Goal: Information Seeking & Learning: Learn about a topic

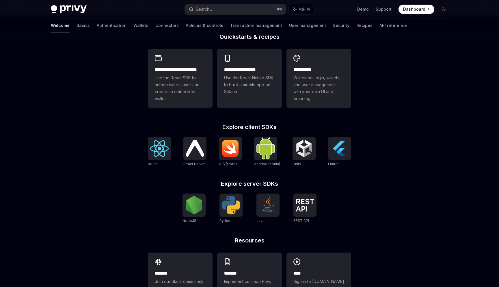
scroll to position [149, 0]
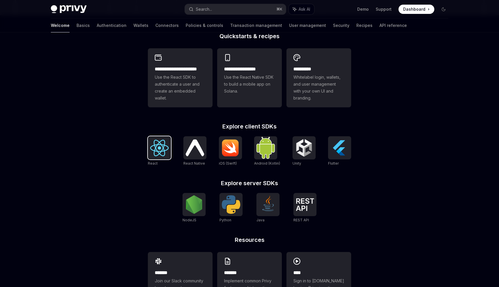
click at [164, 144] on img at bounding box center [159, 148] width 18 height 16
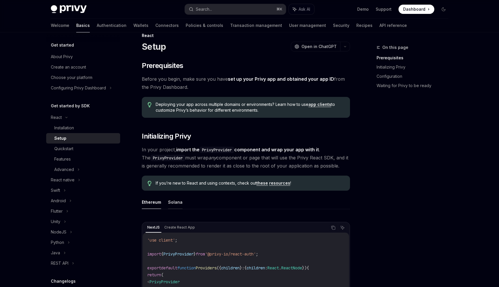
scroll to position [8, 0]
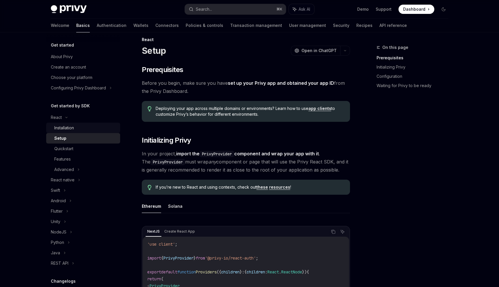
click at [65, 129] on div "Installation" at bounding box center [64, 127] width 20 height 7
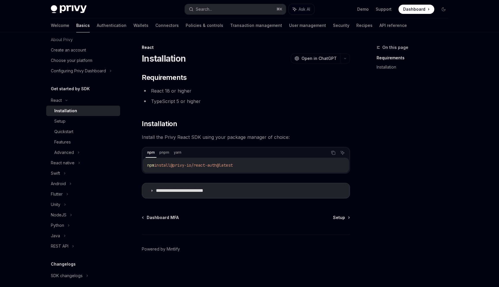
scroll to position [23, 0]
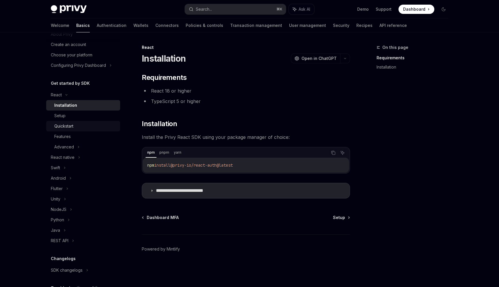
click at [68, 122] on div "Quickstart" at bounding box center [63, 125] width 19 height 7
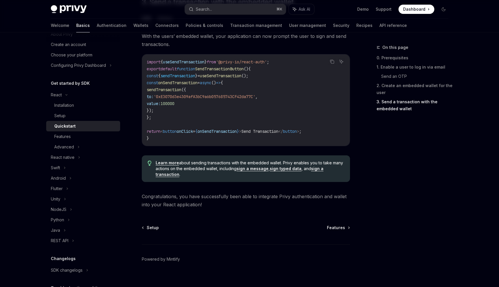
scroll to position [551, 0]
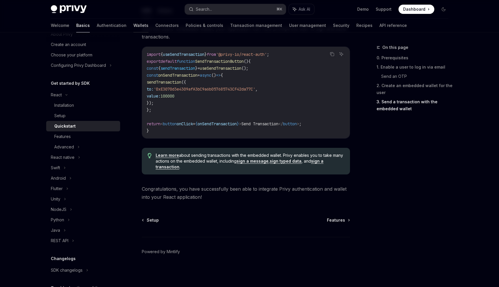
click at [133, 27] on link "Wallets" at bounding box center [140, 25] width 15 height 14
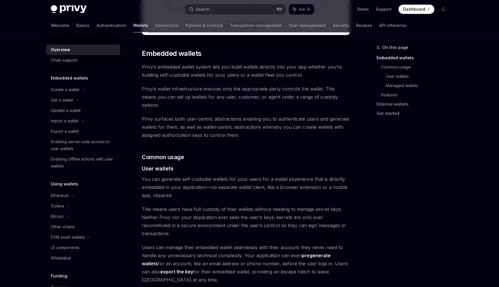
scroll to position [279, 0]
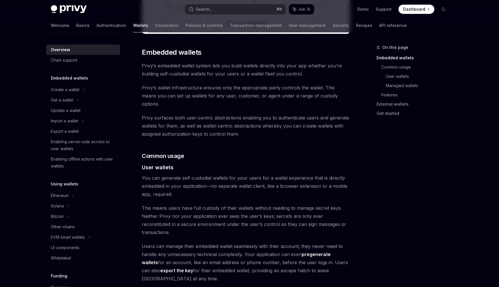
drag, startPoint x: 47, startPoint y: 91, endPoint x: 54, endPoint y: 84, distance: 10.2
click at [47, 90] on div "Create a wallet" at bounding box center [83, 89] width 74 height 10
type textarea "*"
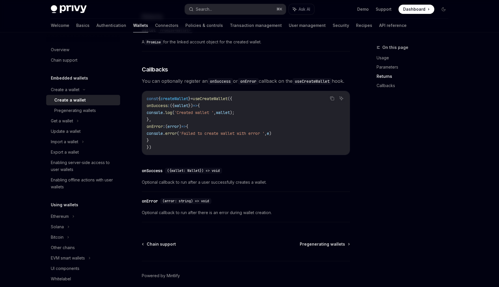
scroll to position [404, 0]
